Goal: Complete application form

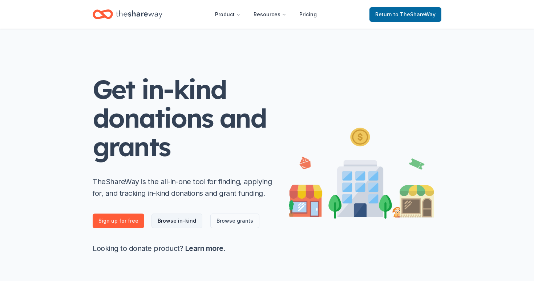
click at [183, 224] on link "Browse in-kind" at bounding box center [176, 221] width 51 height 15
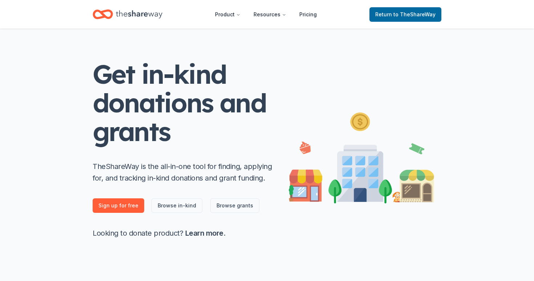
scroll to position [28, 0]
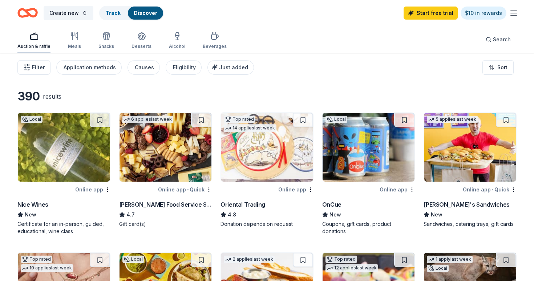
click at [31, 46] on div "Auction & raffle" at bounding box center [33, 47] width 33 height 6
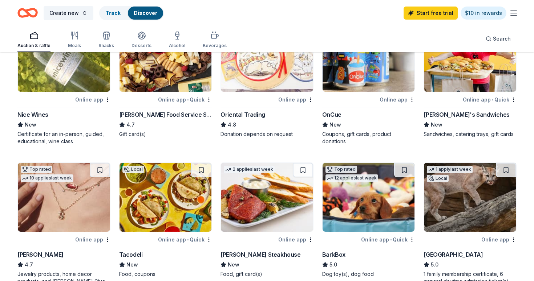
scroll to position [92, 0]
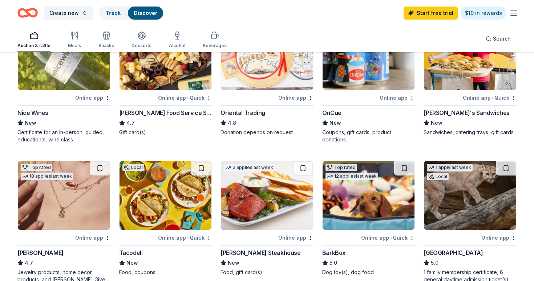
click at [86, 96] on div "Online app" at bounding box center [92, 97] width 35 height 9
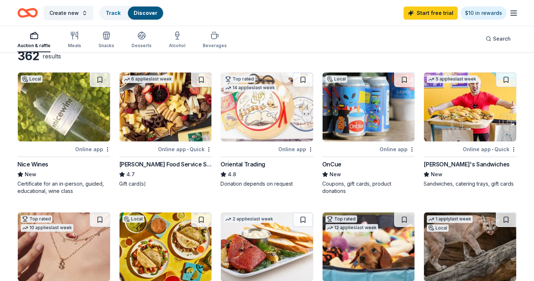
scroll to position [0, 0]
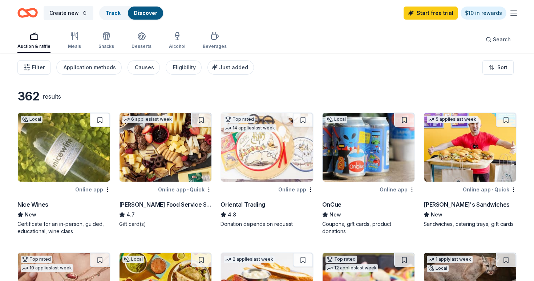
click at [98, 122] on button at bounding box center [100, 120] width 20 height 15
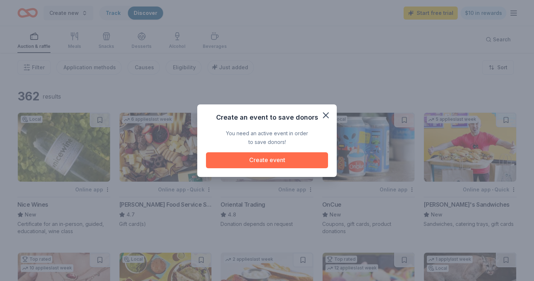
click at [265, 161] on button "Create event" at bounding box center [267, 160] width 122 height 16
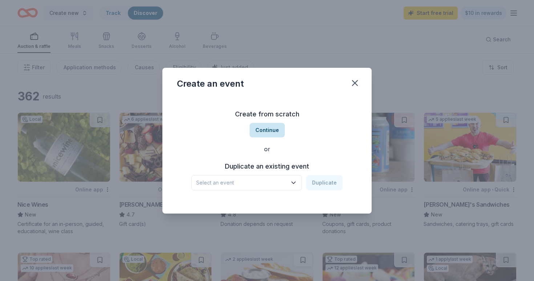
click at [267, 136] on button "Continue" at bounding box center [266, 130] width 35 height 15
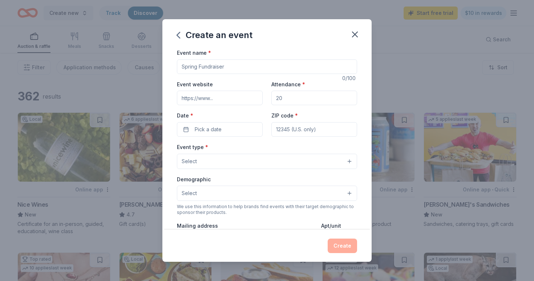
click at [236, 66] on input "Event name *" at bounding box center [267, 67] width 180 height 15
type input "Silent Auction"
click at [232, 102] on input "Event website" at bounding box center [220, 98] width 86 height 15
type input "[DOMAIN_NAME]"
click at [228, 125] on button "Pick a date" at bounding box center [220, 129] width 86 height 15
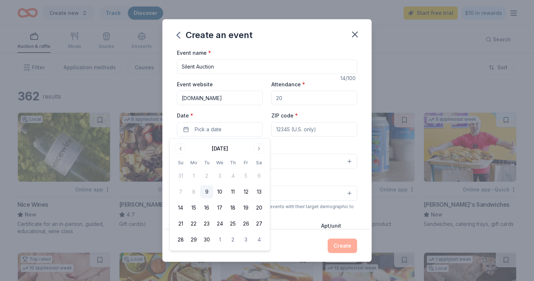
click at [181, 66] on input "Silent Auction" at bounding box center [267, 67] width 180 height 15
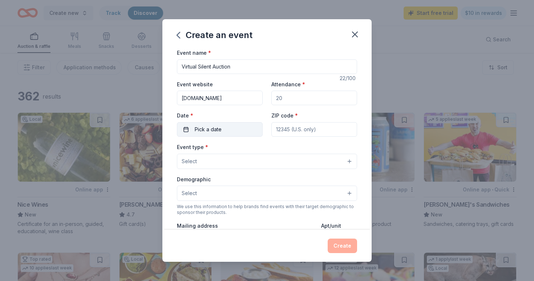
type input "Virtual Silent Auction"
click at [204, 127] on span "Pick a date" at bounding box center [208, 129] width 27 height 9
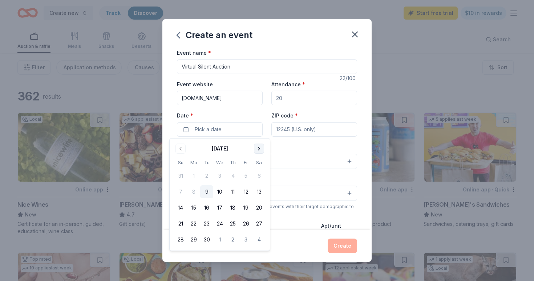
click at [258, 149] on button "Go to next month" at bounding box center [259, 149] width 10 height 10
click at [257, 210] on button "15" at bounding box center [258, 207] width 13 height 13
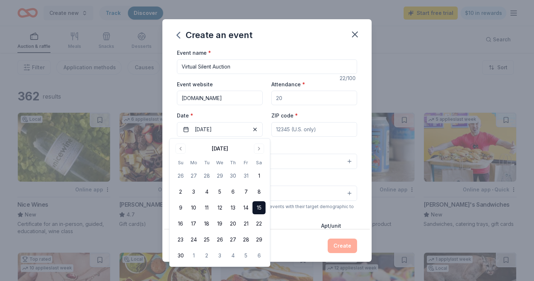
click at [314, 149] on div "Event type * Select" at bounding box center [267, 156] width 180 height 26
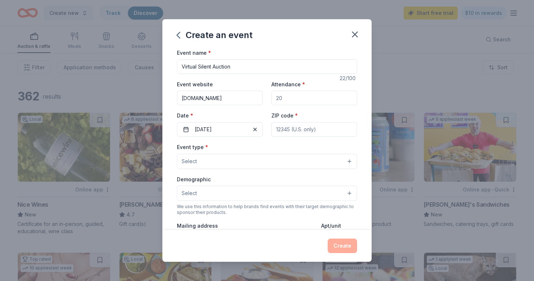
click at [308, 134] on input "ZIP code *" at bounding box center [314, 129] width 86 height 15
type input "77293"
click at [350, 165] on button "Select" at bounding box center [267, 161] width 180 height 15
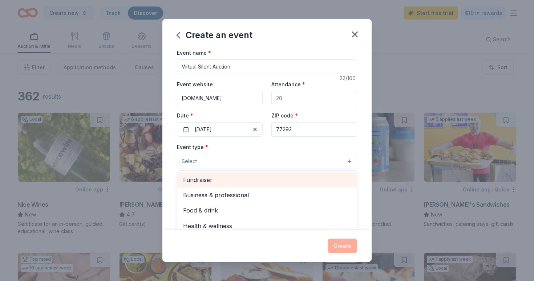
click at [334, 176] on span "Fundraiser" at bounding box center [267, 179] width 168 height 9
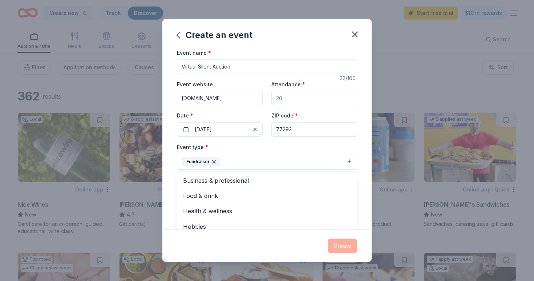
click at [359, 146] on div "Event name * Virtual Silent Auction 22 /100 Event website [DOMAIN_NAME] Attenda…" at bounding box center [266, 139] width 209 height 182
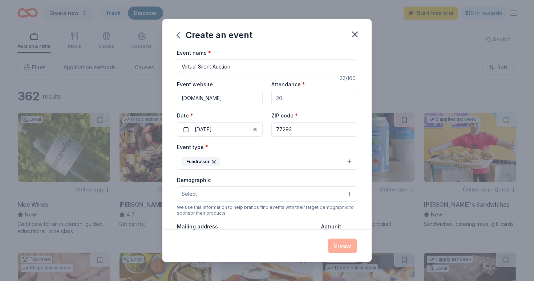
scroll to position [16, 0]
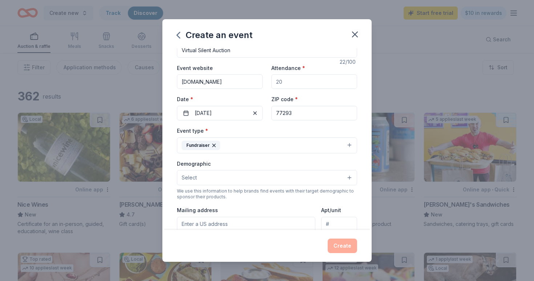
click at [344, 174] on button "Select" at bounding box center [267, 177] width 180 height 15
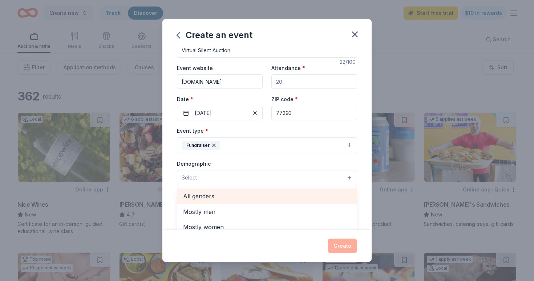
click at [335, 192] on span "All genders" at bounding box center [267, 196] width 168 height 9
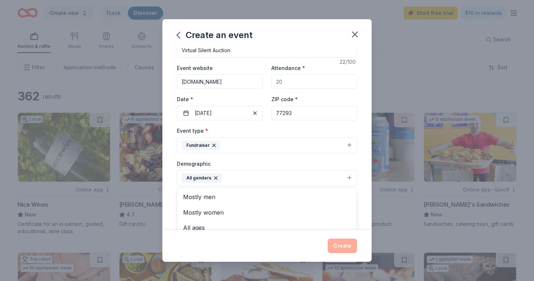
click at [360, 163] on div "Event name * Virtual Silent Auction 22 /100 Event website [DOMAIN_NAME] Attenda…" at bounding box center [266, 139] width 209 height 182
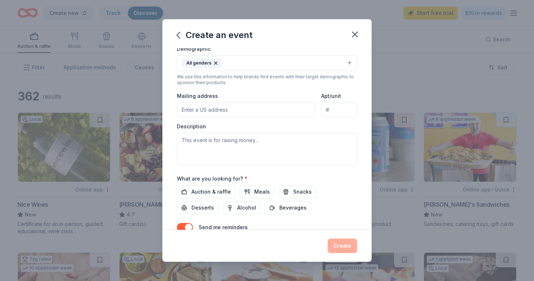
scroll to position [133, 0]
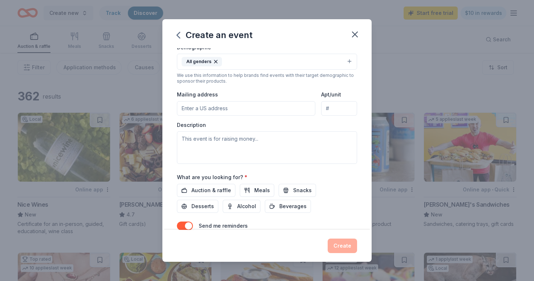
click at [274, 112] on input "Mailing address" at bounding box center [246, 108] width 138 height 15
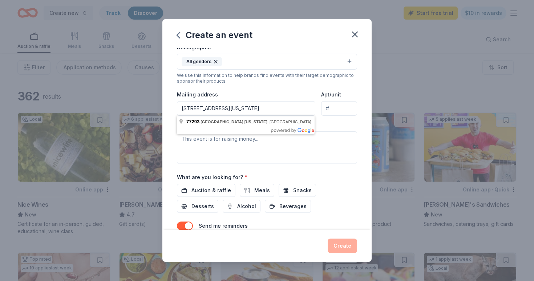
type input "[STREET_ADDRESS][US_STATE]"
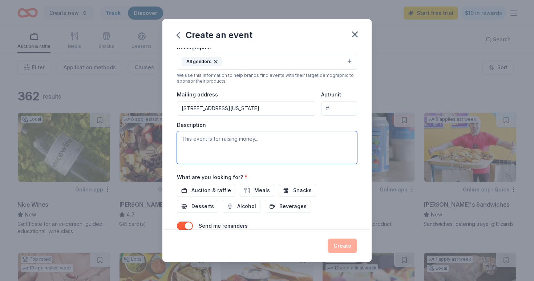
click at [267, 148] on textarea at bounding box center [267, 147] width 180 height 33
type textarea "This event is for raisning money"
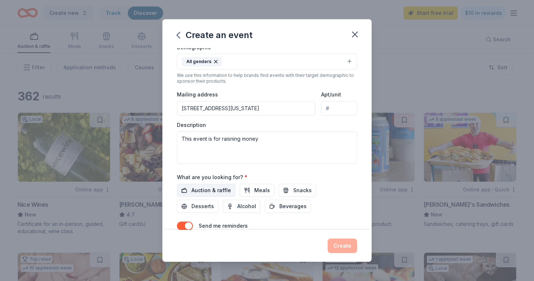
click at [201, 189] on span "Auction & raffle" at bounding box center [211, 190] width 40 height 9
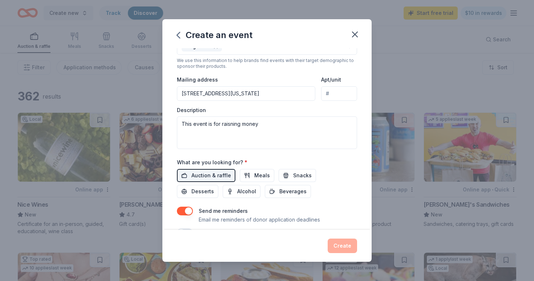
scroll to position [149, 0]
click at [218, 176] on span "Auction & raffle" at bounding box center [211, 174] width 40 height 9
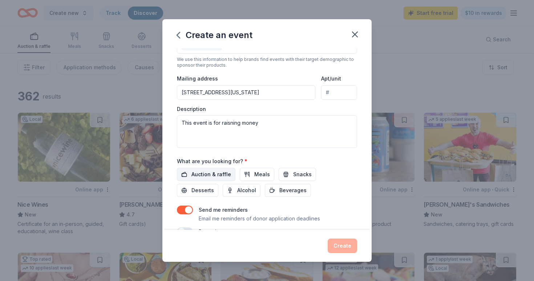
click at [218, 176] on span "Auction & raffle" at bounding box center [211, 174] width 40 height 9
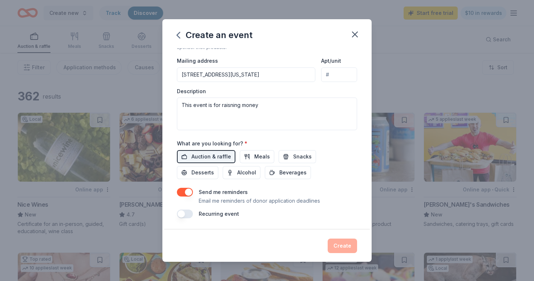
click at [185, 216] on button "button" at bounding box center [185, 214] width 16 height 9
click at [338, 245] on div "Create" at bounding box center [267, 246] width 180 height 15
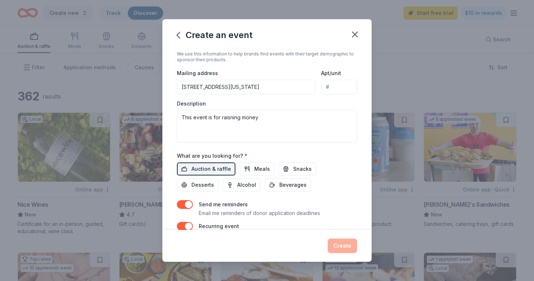
scroll to position [148, 0]
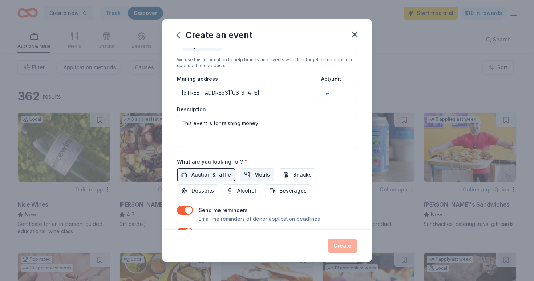
click at [255, 179] on span "Meals" at bounding box center [262, 175] width 16 height 9
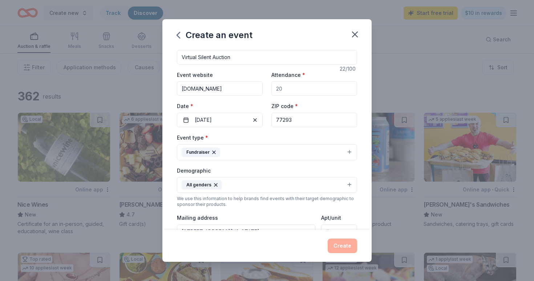
scroll to position [0, 0]
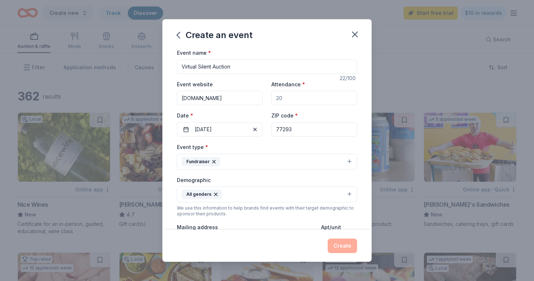
click at [348, 264] on div "Create an event Event name * Virtual Silent Auction 22 /100 Event website [DOMA…" at bounding box center [267, 140] width 534 height 281
click at [179, 40] on icon "button" at bounding box center [178, 35] width 12 height 12
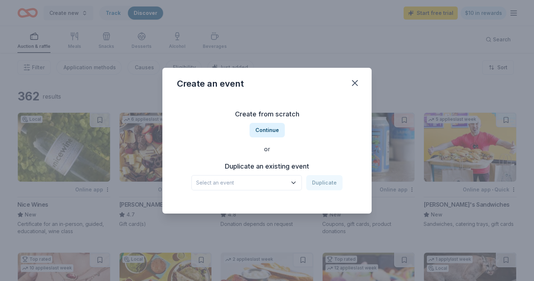
click at [286, 181] on span "Select an event" at bounding box center [241, 183] width 91 height 9
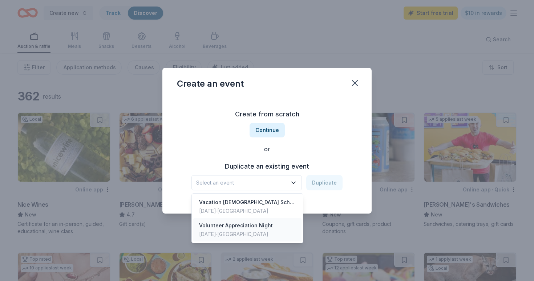
click at [277, 223] on div "Volunteer Appreciation Night [DATE] · [GEOGRAPHIC_DATA]" at bounding box center [247, 229] width 108 height 23
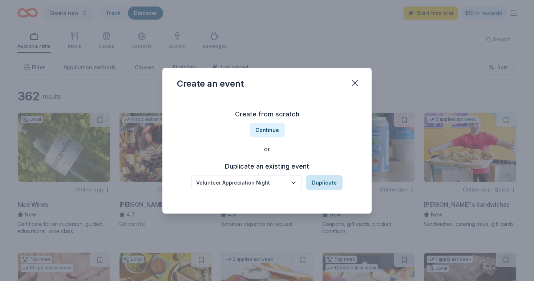
click at [319, 184] on button "Duplicate" at bounding box center [324, 182] width 36 height 15
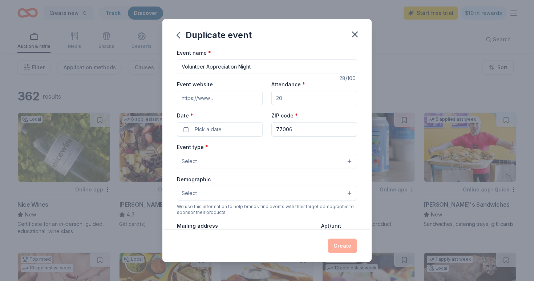
click at [217, 101] on input "Event website" at bounding box center [220, 98] width 86 height 15
type input "http"
click at [177, 37] on icon "button" at bounding box center [178, 35] width 12 height 12
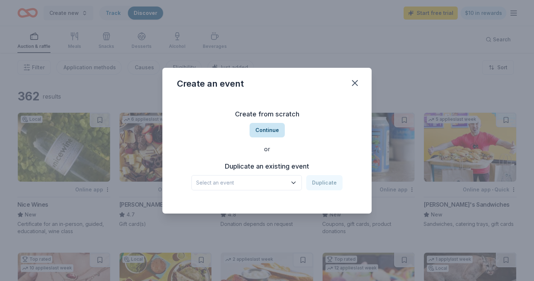
click at [269, 128] on button "Continue" at bounding box center [266, 130] width 35 height 15
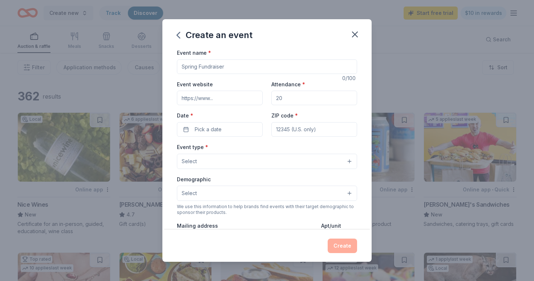
click at [242, 69] on input "Event name *" at bounding box center [267, 67] width 180 height 15
type input "Virtual Silent Auction"
paste input "[URL][DOMAIN_NAME]"
type input "[URL][DOMAIN_NAME]"
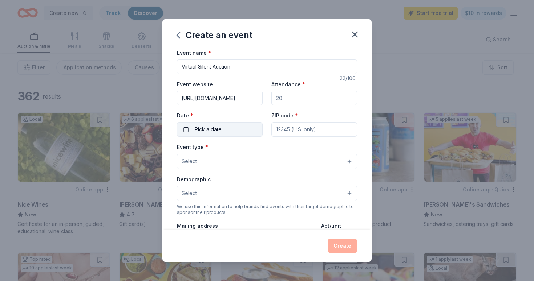
click at [230, 135] on button "Pick a date" at bounding box center [220, 129] width 86 height 15
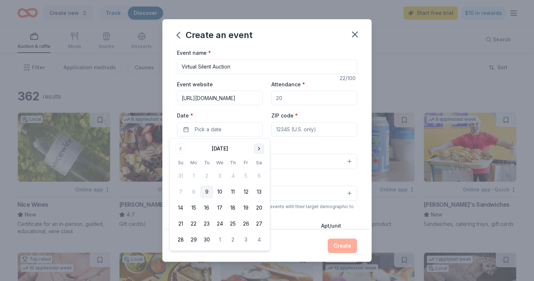
click at [258, 146] on button "Go to next month" at bounding box center [259, 149] width 10 height 10
click at [246, 205] on button "17" at bounding box center [245, 207] width 13 height 13
click at [260, 146] on button "Go to next month" at bounding box center [259, 149] width 10 height 10
click at [256, 206] on button "15" at bounding box center [258, 207] width 13 height 13
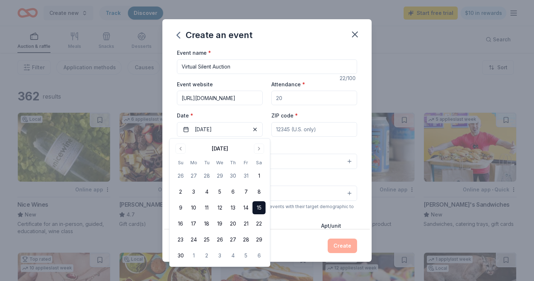
click at [291, 130] on input "ZIP code *" at bounding box center [314, 129] width 86 height 15
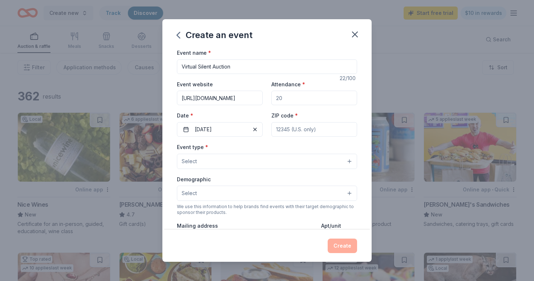
type input "77293"
click at [266, 165] on button "Select" at bounding box center [267, 161] width 180 height 15
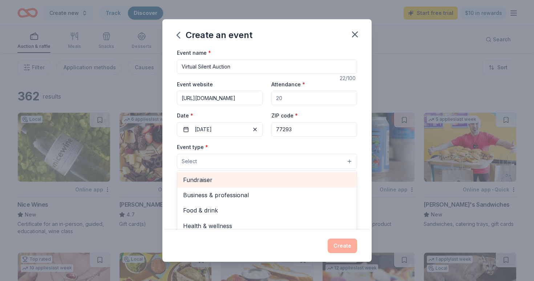
click at [248, 175] on span "Fundraiser" at bounding box center [267, 179] width 168 height 9
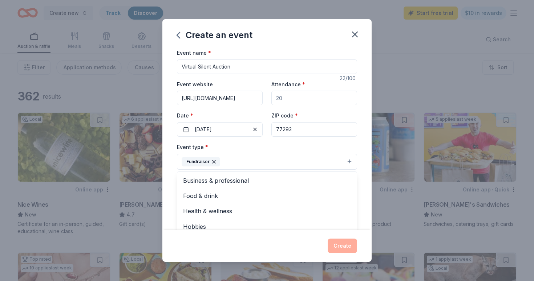
click at [363, 171] on div "Event name * Virtual Silent Auction 22 /100 Event website [URL][DOMAIN_NAME] At…" at bounding box center [266, 139] width 209 height 182
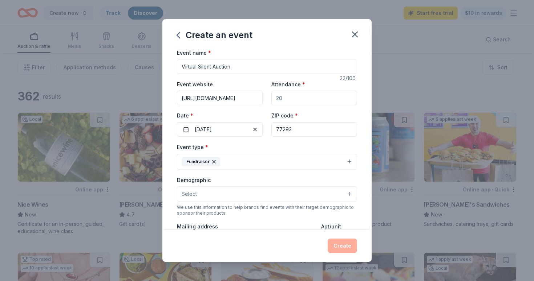
click at [318, 190] on button "Select" at bounding box center [267, 194] width 180 height 15
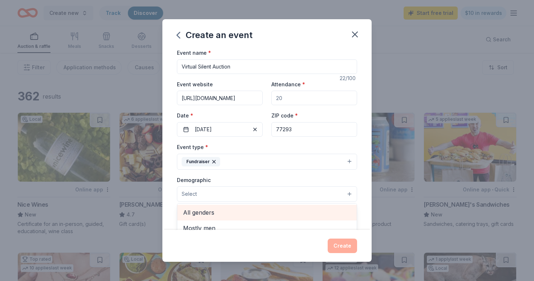
click at [292, 211] on span "All genders" at bounding box center [267, 212] width 168 height 9
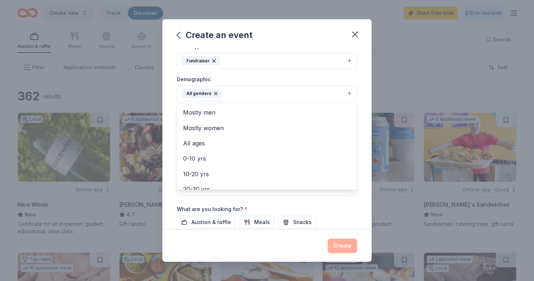
scroll to position [101, 0]
click at [360, 199] on div "Event name * Virtual Silent Auction 22 /100 Event website [URL][DOMAIN_NAME] At…" at bounding box center [266, 139] width 209 height 182
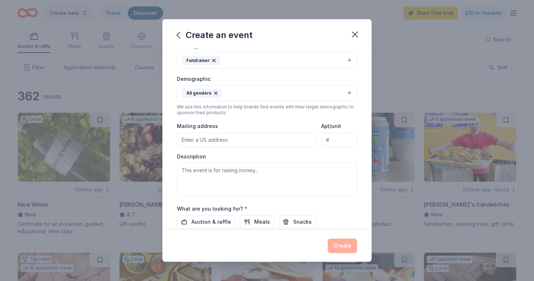
click at [259, 144] on input "Mailing address" at bounding box center [246, 140] width 138 height 15
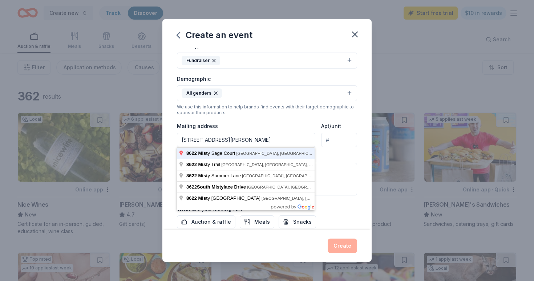
type input "[STREET_ADDRESS][PERSON_NAME]"
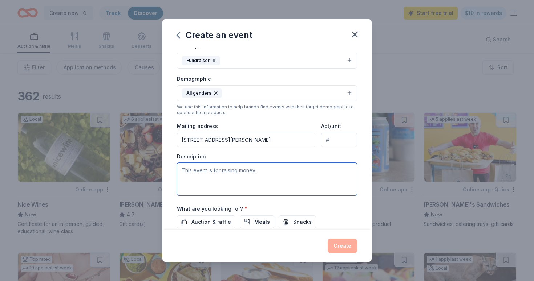
click at [248, 179] on textarea at bounding box center [267, 179] width 180 height 33
type textarea "Raising money for Missing Pieces Support Group"
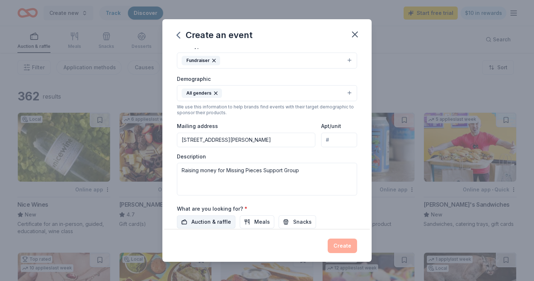
click at [217, 219] on span "Auction & raffle" at bounding box center [211, 222] width 40 height 9
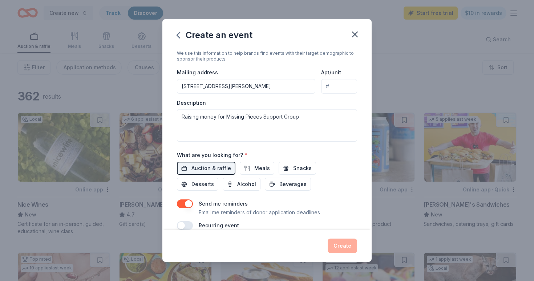
scroll to position [167, 0]
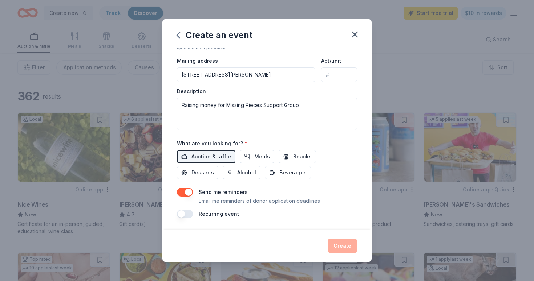
click at [344, 250] on div "Create" at bounding box center [267, 246] width 180 height 15
click at [186, 213] on button "button" at bounding box center [185, 214] width 16 height 9
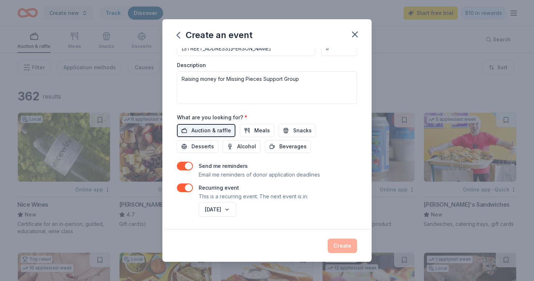
click at [347, 244] on div "Create" at bounding box center [267, 246] width 180 height 15
click at [187, 168] on button "button" at bounding box center [185, 166] width 16 height 9
click at [249, 127] on button "Meals" at bounding box center [257, 130] width 34 height 13
click at [296, 129] on span "Snacks" at bounding box center [302, 130] width 19 height 9
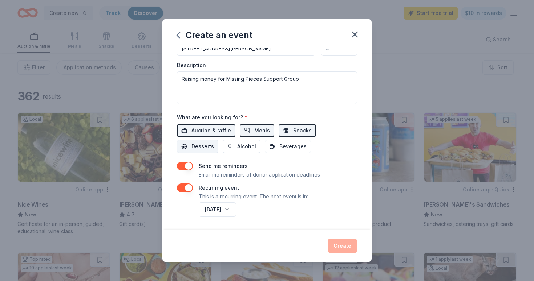
click at [214, 142] on span "Desserts" at bounding box center [202, 146] width 23 height 9
click at [203, 154] on div "Event name * Virtual Silent Auction 22 /100 Event website [URL][DOMAIN_NAME] At…" at bounding box center [267, 37] width 180 height 363
click at [237, 148] on span "Alcohol" at bounding box center [246, 146] width 19 height 9
click at [279, 147] on span "Beverages" at bounding box center [292, 146] width 27 height 9
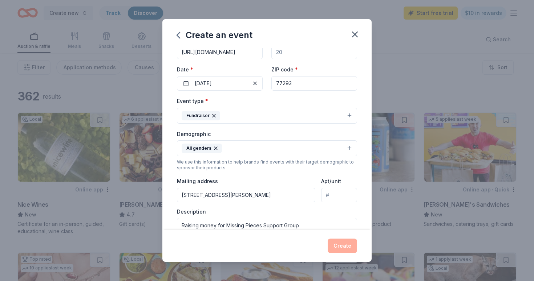
scroll to position [0, 0]
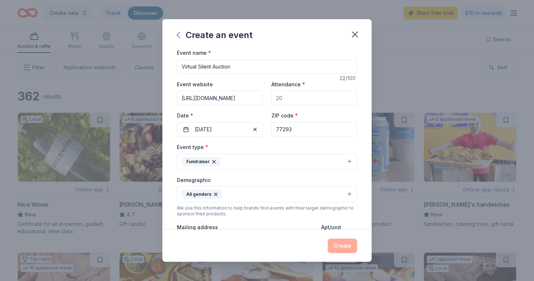
click at [180, 37] on icon "button" at bounding box center [178, 35] width 12 height 12
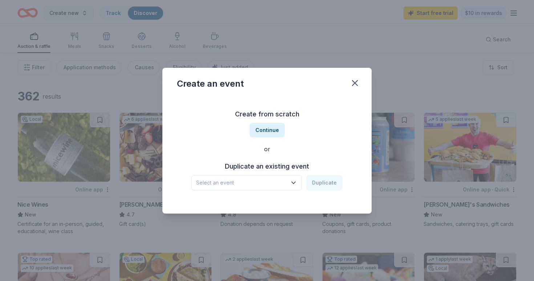
click at [297, 183] on icon "button" at bounding box center [293, 182] width 7 height 7
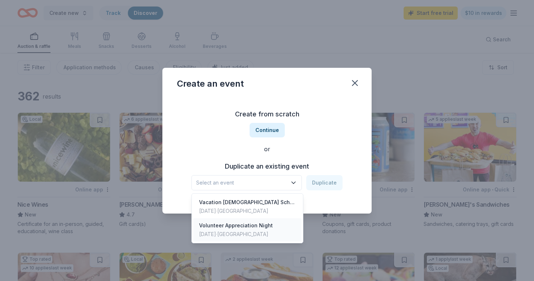
click at [266, 234] on div "[DATE] · [GEOGRAPHIC_DATA]" at bounding box center [236, 234] width 74 height 9
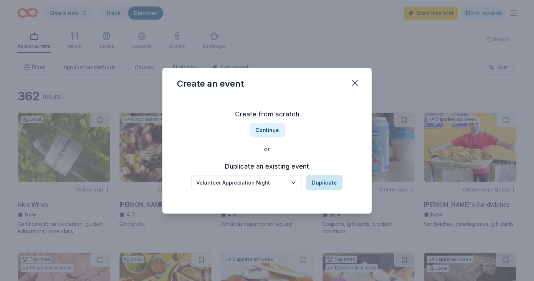
click at [316, 185] on button "Duplicate" at bounding box center [324, 182] width 36 height 15
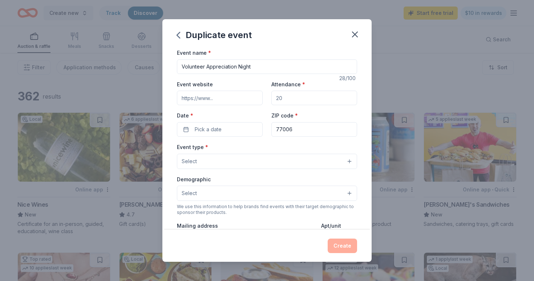
click at [242, 94] on input "Event website" at bounding box center [220, 98] width 86 height 15
paste input "[URL][DOMAIN_NAME]"
type input "[URL][DOMAIN_NAME]"
click at [235, 134] on button "Pick a date" at bounding box center [220, 129] width 86 height 15
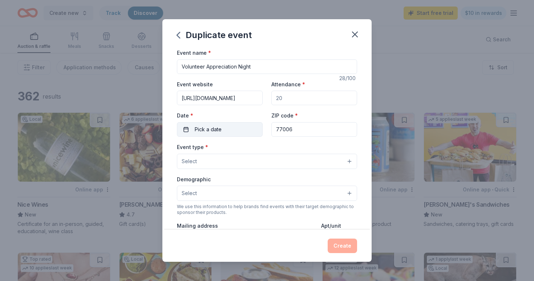
scroll to position [0, 0]
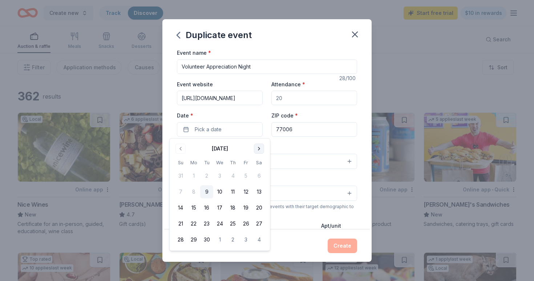
click at [257, 147] on button "Go to next month" at bounding box center [259, 149] width 10 height 10
click at [258, 209] on button "15" at bounding box center [258, 207] width 13 height 13
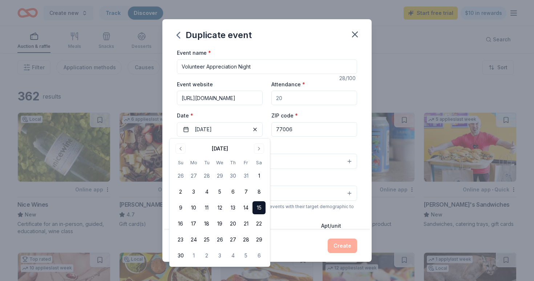
click at [298, 152] on div "Event type * Select" at bounding box center [267, 156] width 180 height 26
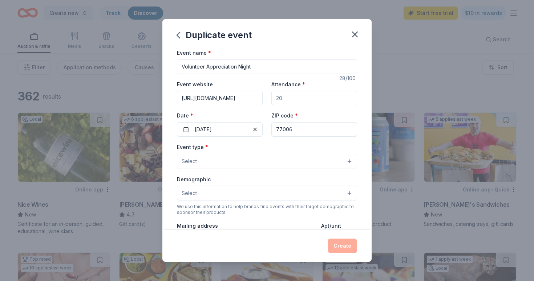
click at [290, 164] on button "Select" at bounding box center [267, 161] width 180 height 15
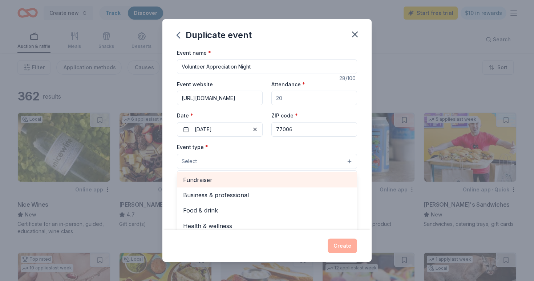
click at [283, 173] on div "Fundraiser" at bounding box center [266, 179] width 179 height 15
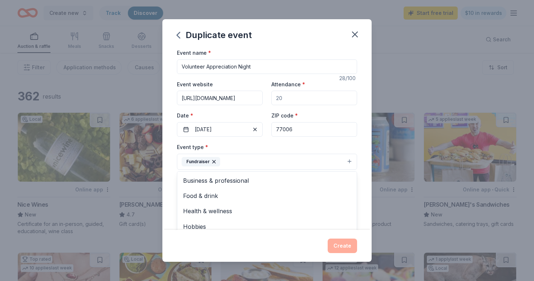
click at [358, 177] on div "Event name * Volunteer Appreciation Night 28 /100 Event website [URL][DOMAIN_NA…" at bounding box center [266, 139] width 209 height 182
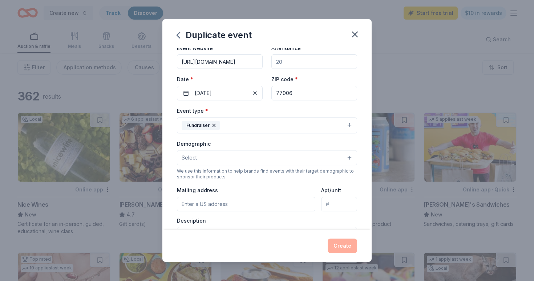
scroll to position [68, 0]
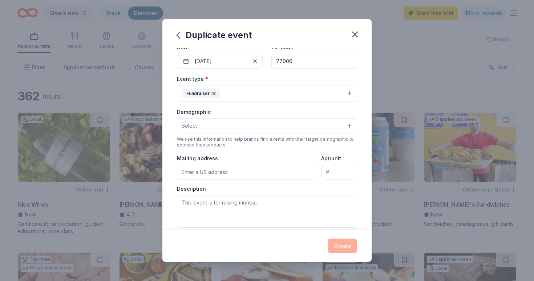
click at [294, 131] on button "Select" at bounding box center [267, 125] width 180 height 15
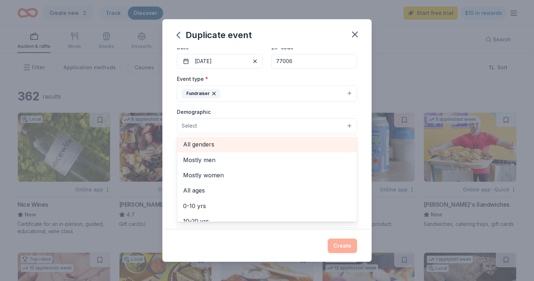
click at [285, 139] on div "All genders" at bounding box center [266, 144] width 179 height 15
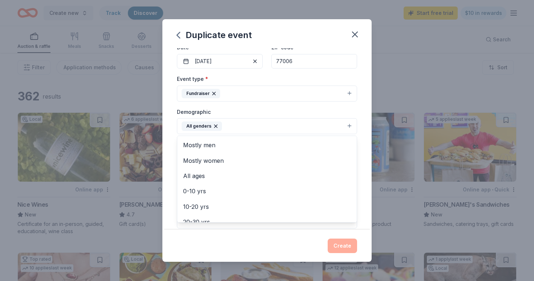
click at [364, 143] on div "Event name * Volunteer Appreciation Night 28 /100 Event website [URL][DOMAIN_NA…" at bounding box center [266, 139] width 209 height 182
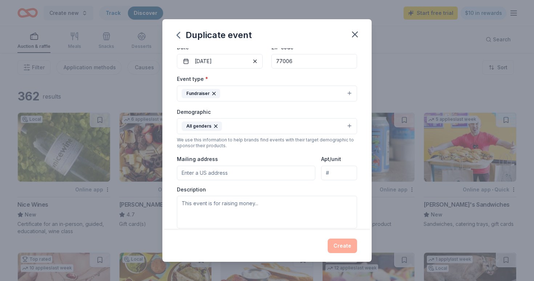
click at [282, 174] on input "Mailing address" at bounding box center [246, 173] width 138 height 15
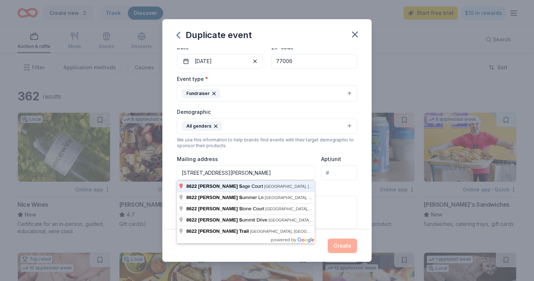
type input "[STREET_ADDRESS][PERSON_NAME]"
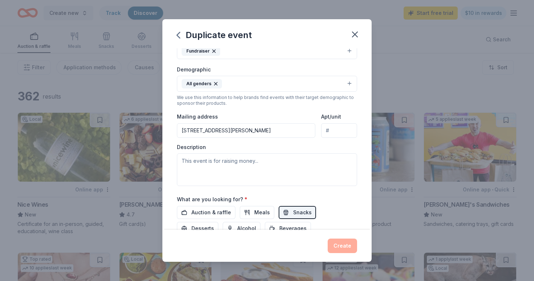
scroll to position [107, 0]
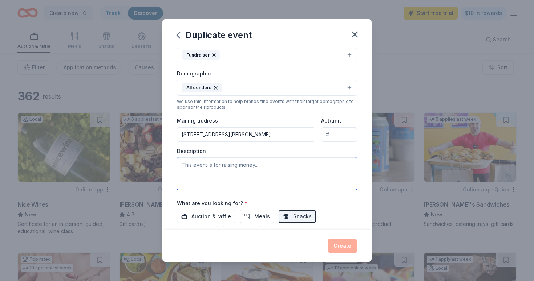
click at [265, 184] on textarea at bounding box center [267, 174] width 180 height 33
type textarea "A fundraiser for Missing Pieces"
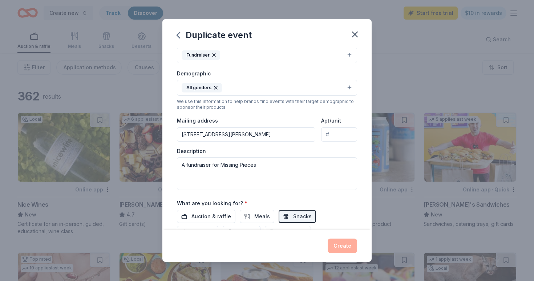
click at [334, 246] on div "Create" at bounding box center [267, 246] width 180 height 15
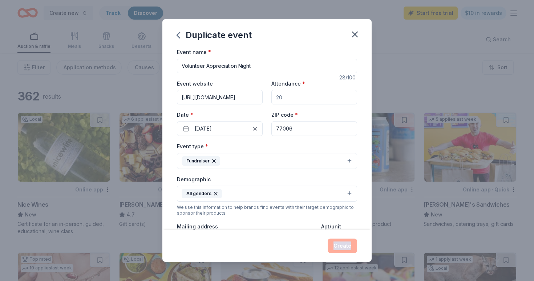
scroll to position [0, 0]
click at [354, 164] on button "Fundraiser" at bounding box center [267, 162] width 180 height 16
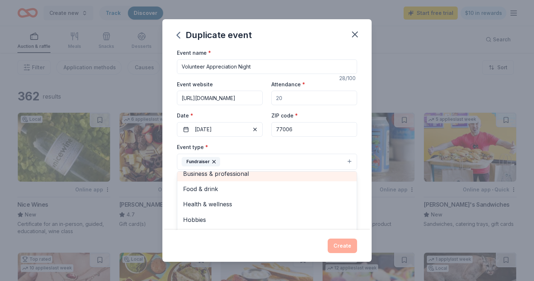
scroll to position [9, 0]
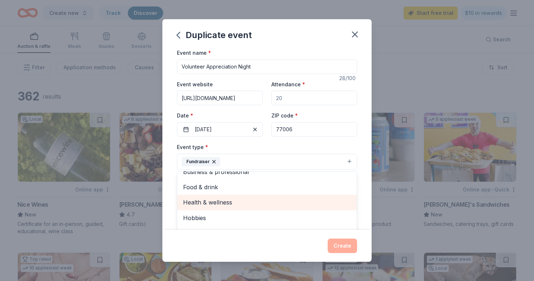
click at [333, 199] on span "Health & wellness" at bounding box center [267, 202] width 168 height 9
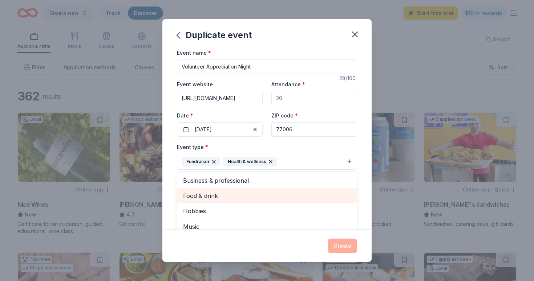
scroll to position [0, 0]
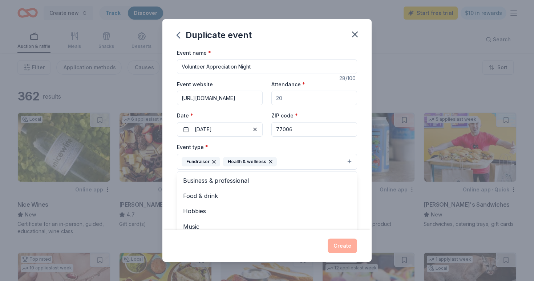
click at [359, 141] on div "Event name * Volunteer Appreciation Night 28 /100 Event website [URL][DOMAIN_NA…" at bounding box center [266, 139] width 209 height 182
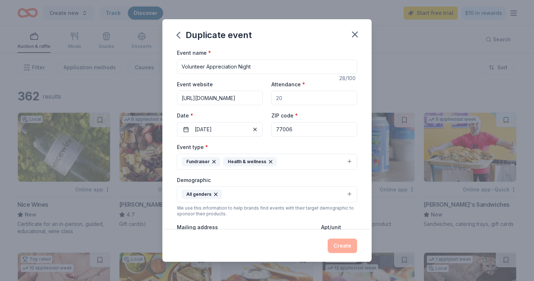
click at [331, 105] on input "Attendance *" at bounding box center [314, 98] width 86 height 15
type input "50"
drag, startPoint x: 267, startPoint y: 65, endPoint x: 177, endPoint y: 60, distance: 90.5
click at [177, 60] on input "Volunteer Appreciation Night" at bounding box center [267, 67] width 180 height 15
type input "Virtual Silent Auction"
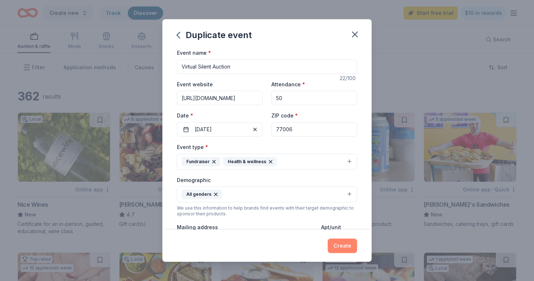
click at [346, 246] on button "Create" at bounding box center [341, 246] width 29 height 15
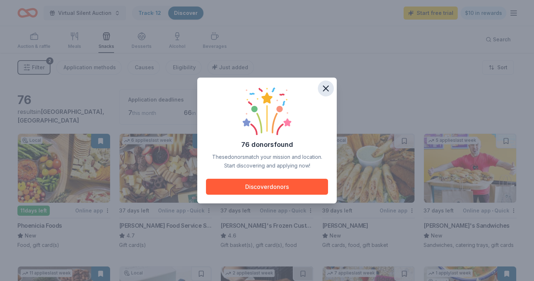
click at [323, 91] on icon "button" at bounding box center [325, 88] width 5 height 5
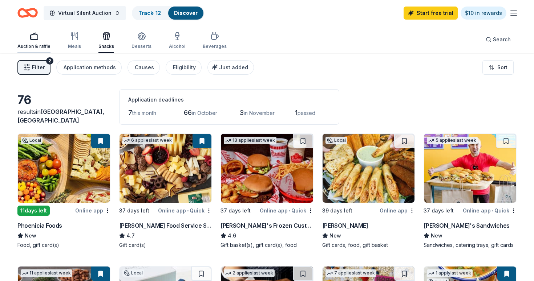
click at [28, 47] on div "Auction & raffle" at bounding box center [33, 47] width 33 height 6
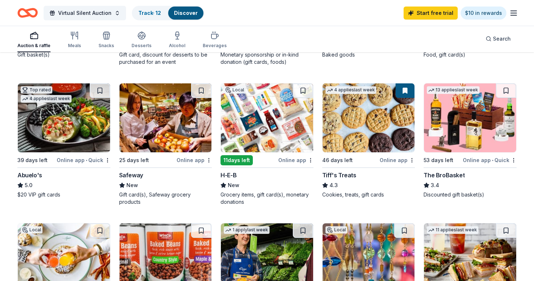
scroll to position [324, 0]
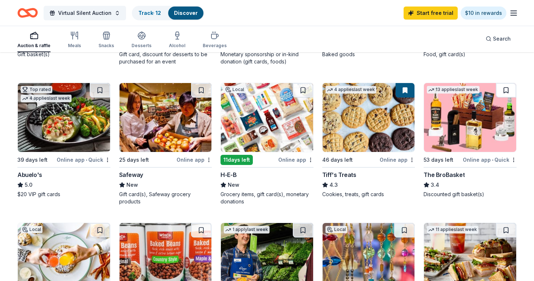
click at [505, 90] on button at bounding box center [505, 90] width 20 height 15
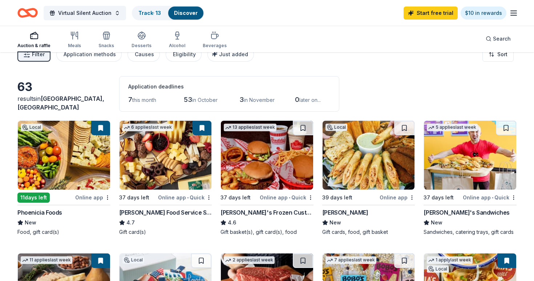
scroll to position [0, 0]
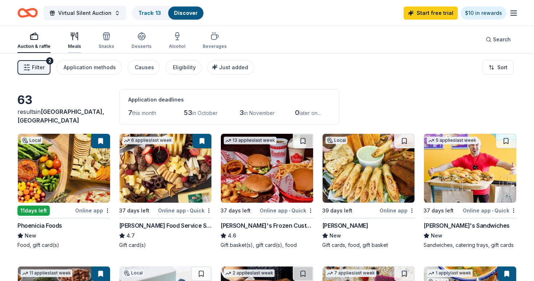
click at [75, 44] on div "Meals" at bounding box center [74, 47] width 13 height 6
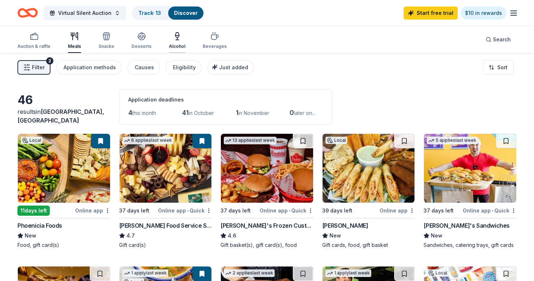
click at [173, 37] on icon "button" at bounding box center [177, 36] width 9 height 9
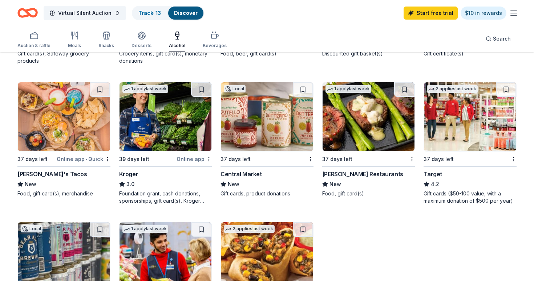
scroll to position [326, 0]
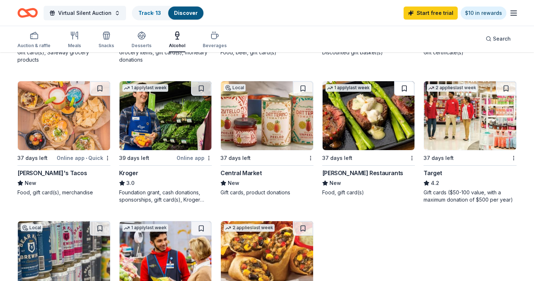
click at [407, 91] on button at bounding box center [404, 88] width 20 height 15
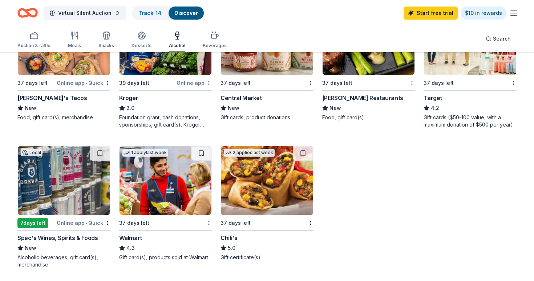
scroll to position [403, 0]
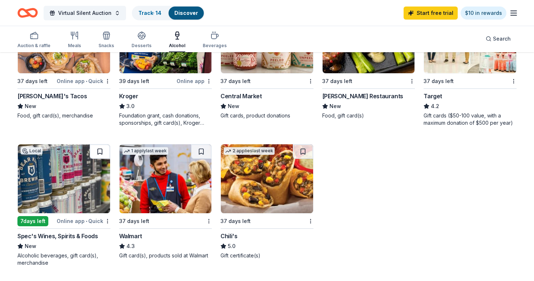
click at [97, 155] on button at bounding box center [100, 151] width 20 height 15
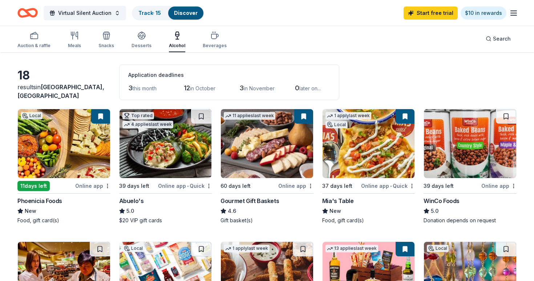
scroll to position [0, 0]
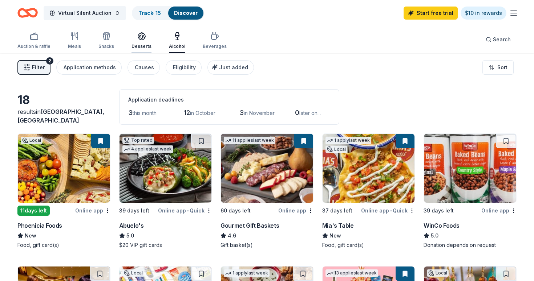
click at [135, 44] on div "Desserts" at bounding box center [141, 47] width 20 height 6
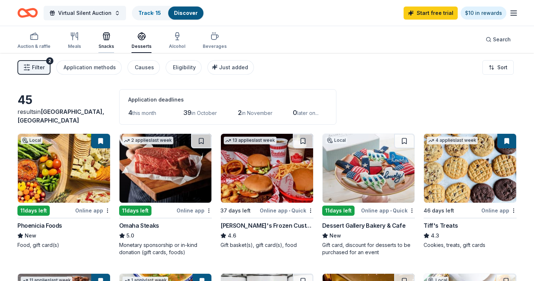
click at [106, 44] on div "Snacks" at bounding box center [106, 47] width 16 height 6
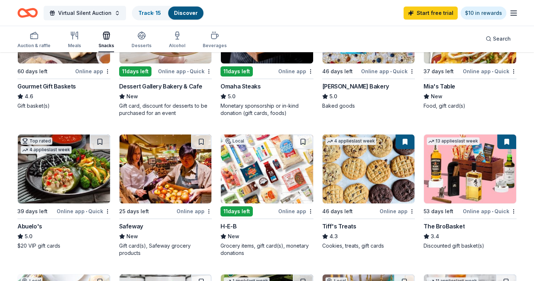
scroll to position [262, 0]
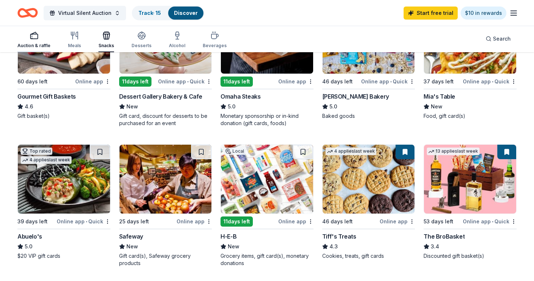
click at [39, 42] on div "Auction & raffle" at bounding box center [33, 39] width 33 height 17
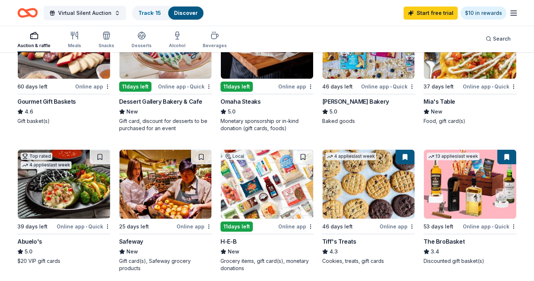
scroll to position [257, 0]
click at [460, 199] on img at bounding box center [470, 184] width 92 height 69
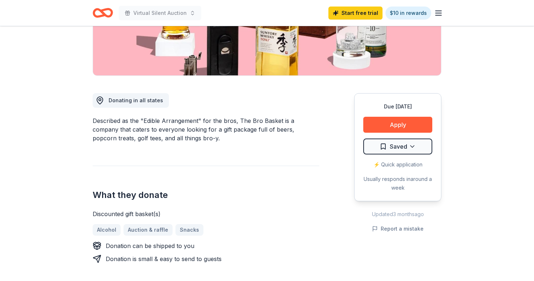
scroll to position [128, 0]
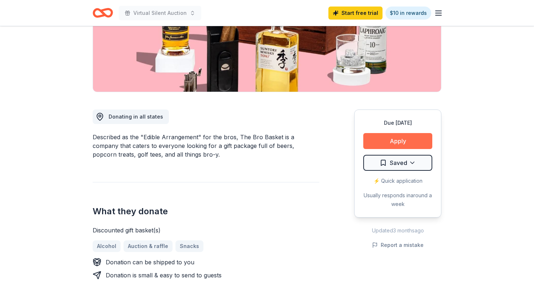
click at [421, 145] on button "Apply" at bounding box center [397, 141] width 69 height 16
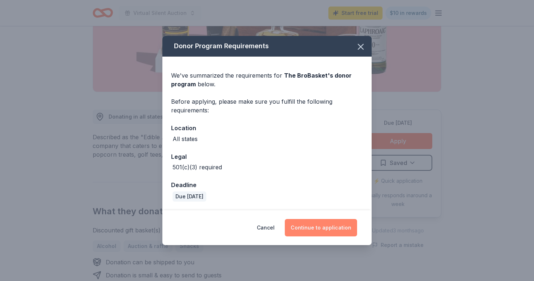
click at [319, 231] on button "Continue to application" at bounding box center [321, 227] width 72 height 17
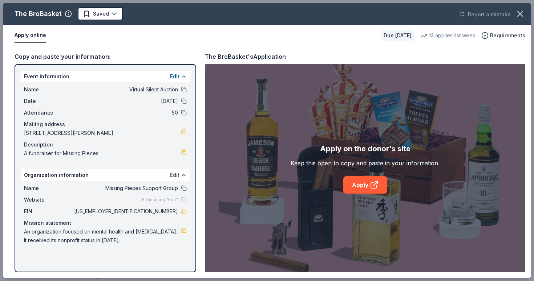
click at [171, 177] on button "Edit" at bounding box center [174, 175] width 9 height 9
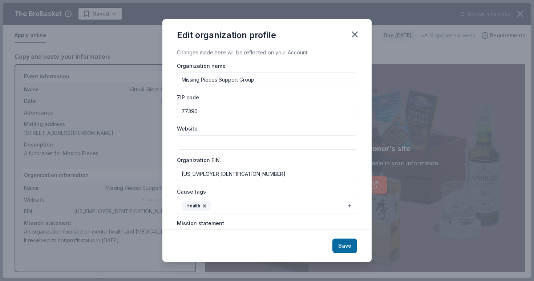
click at [210, 145] on input "Website" at bounding box center [267, 142] width 180 height 15
paste input "[URL][DOMAIN_NAME]"
click at [210, 145] on input "https://missingpiecessupportgroup.org/https://missingpiecessupportgroup.org/" at bounding box center [267, 142] width 180 height 15
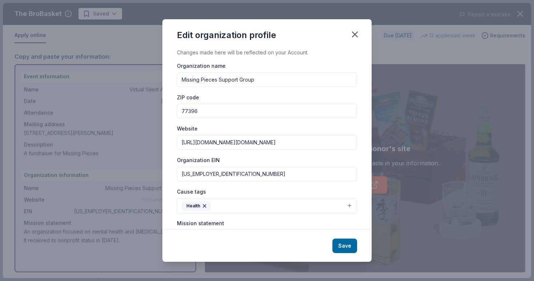
paste input
type input "[URL][DOMAIN_NAME]"
click at [351, 206] on button "Health" at bounding box center [267, 206] width 180 height 16
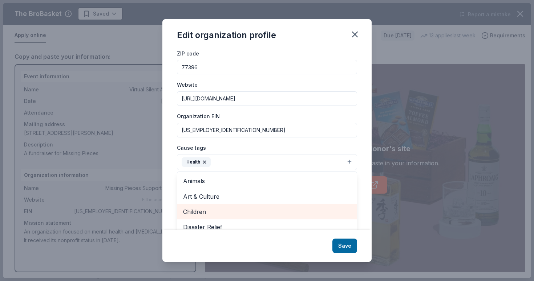
scroll to position [72, 0]
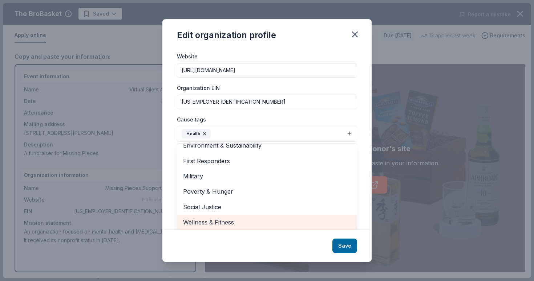
click at [358, 189] on div "Changes made here will be reflected on your Account. Organization name Missing …" at bounding box center [266, 139] width 209 height 182
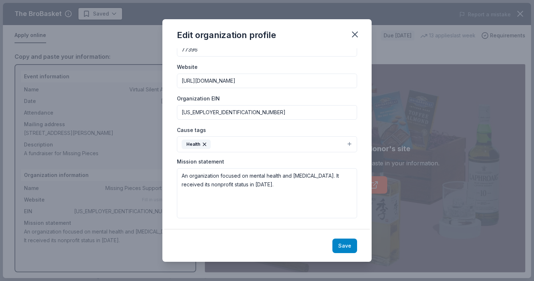
click at [343, 245] on button "Save" at bounding box center [344, 246] width 25 height 15
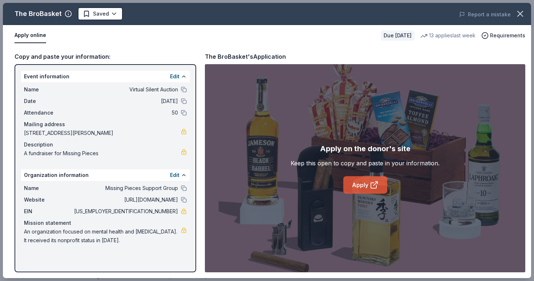
click at [373, 182] on icon at bounding box center [373, 185] width 9 height 9
click at [171, 212] on span "87-3200680" at bounding box center [125, 211] width 105 height 9
drag, startPoint x: 176, startPoint y: 212, endPoint x: 143, endPoint y: 213, distance: 33.1
click at [143, 214] on span "87-3200680" at bounding box center [125, 211] width 105 height 9
click at [107, 18] on html "Virtual Silent Auction Start free trial $10 in rewards Due in 53 days Share The…" at bounding box center [267, 12] width 534 height 281
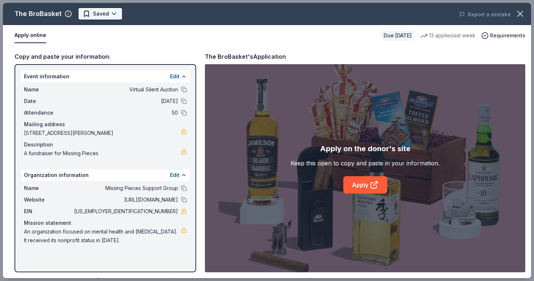
scroll to position [0, 0]
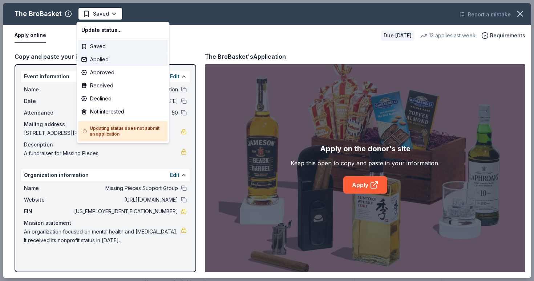
click at [97, 61] on div "Applied" at bounding box center [122, 59] width 89 height 13
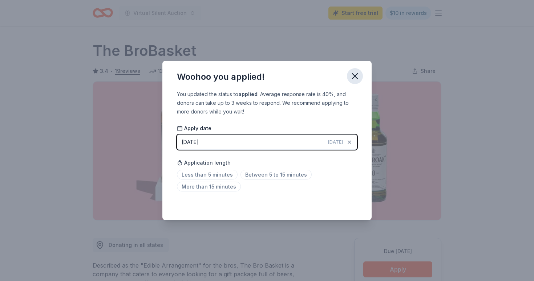
click at [355, 77] on icon "button" at bounding box center [354, 76] width 5 height 5
